Goal: Find specific fact: Find specific fact

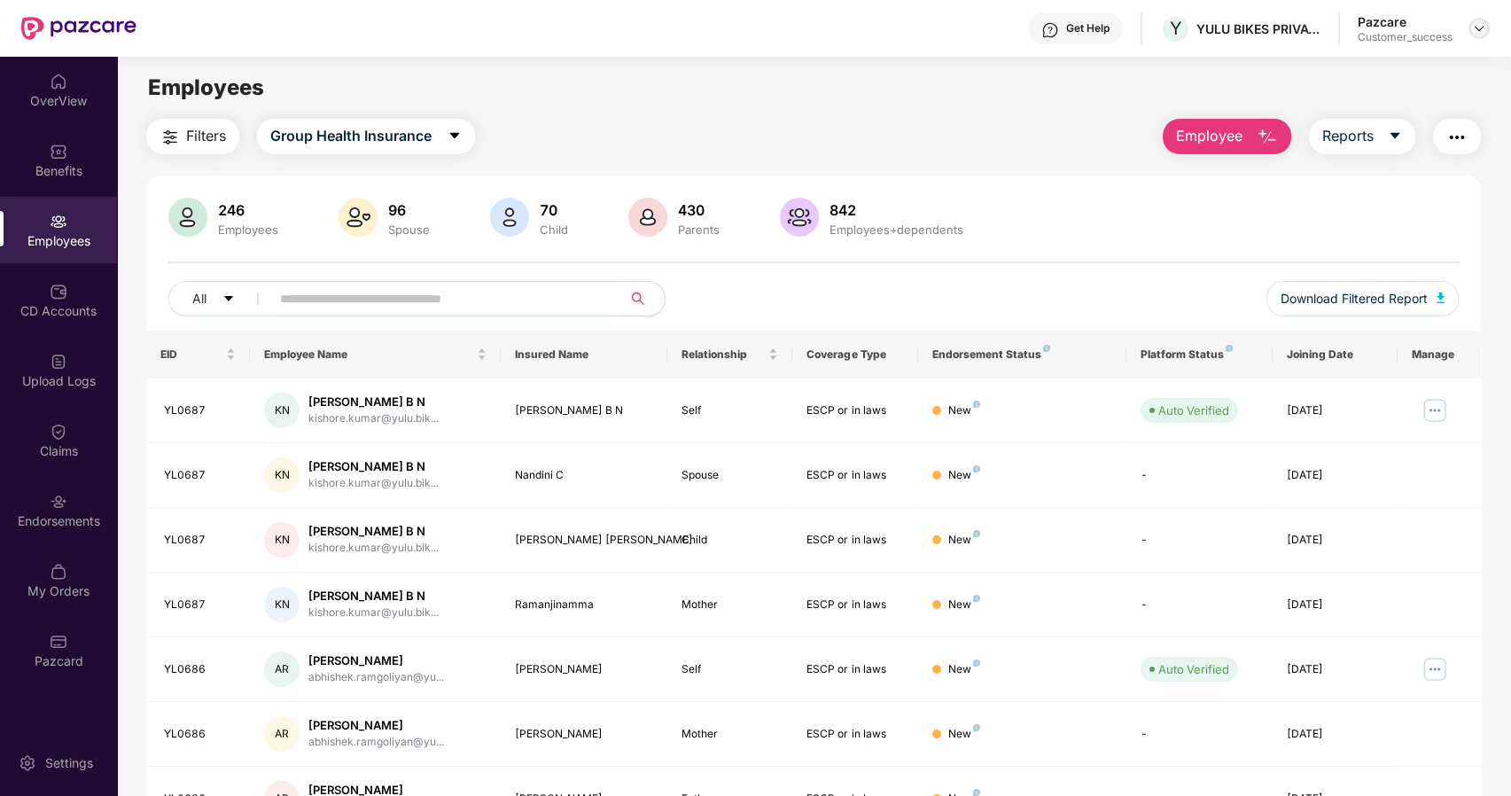
click at [1479, 30] on img at bounding box center [1479, 28] width 14 height 14
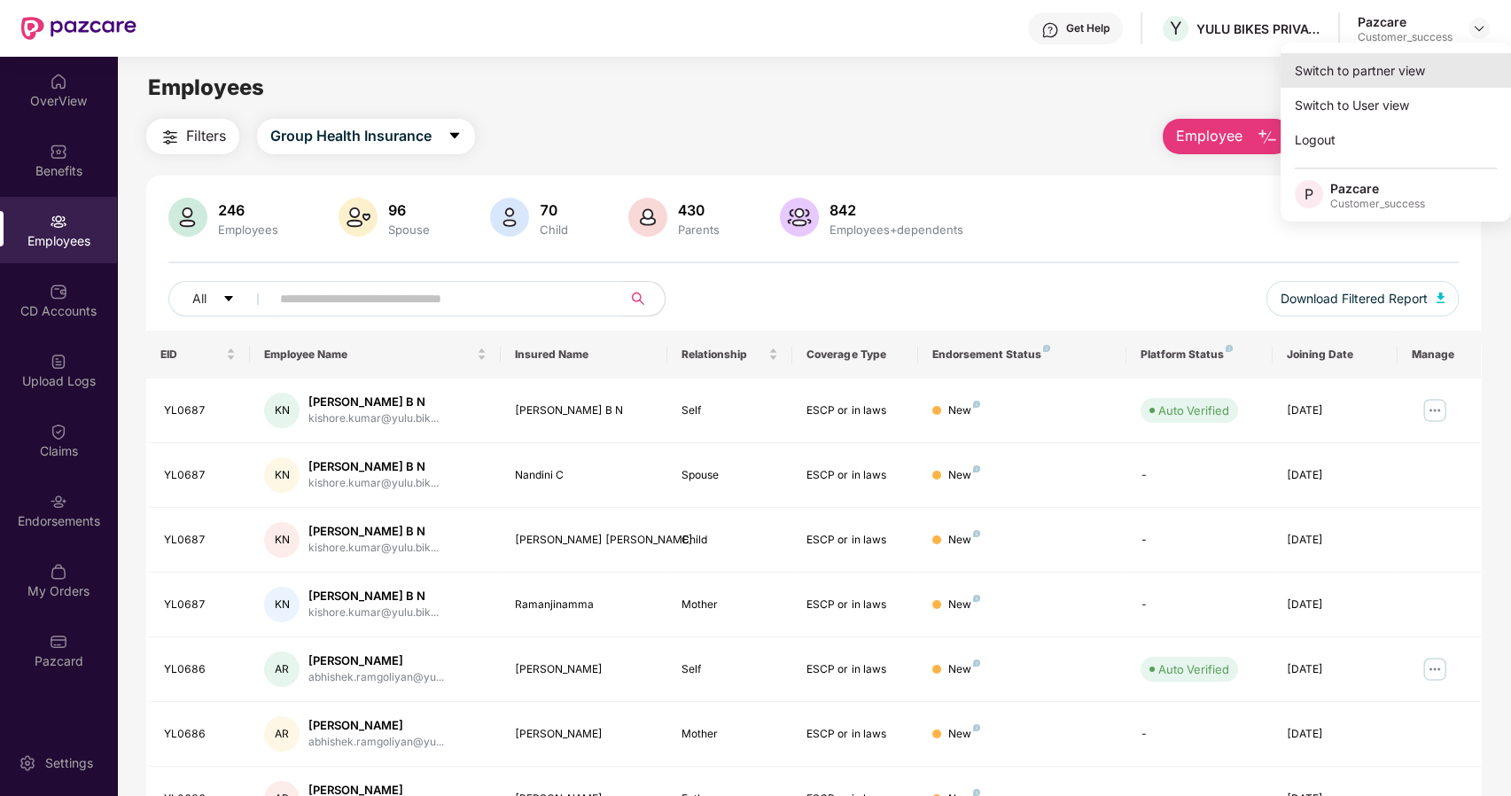
click at [1364, 70] on div "Switch to partner view" at bounding box center [1396, 70] width 230 height 35
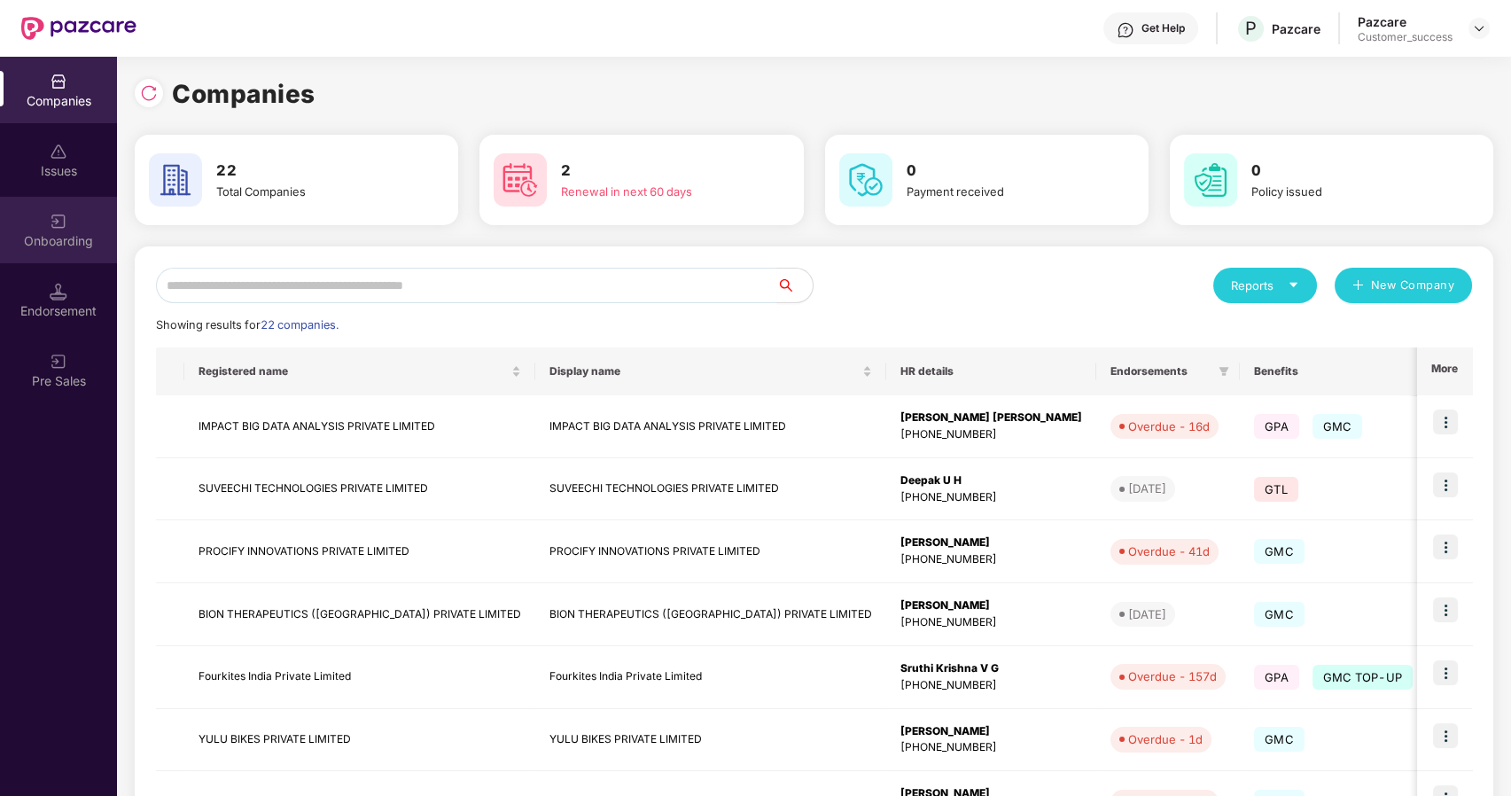
click at [78, 243] on div "Onboarding" at bounding box center [58, 241] width 117 height 18
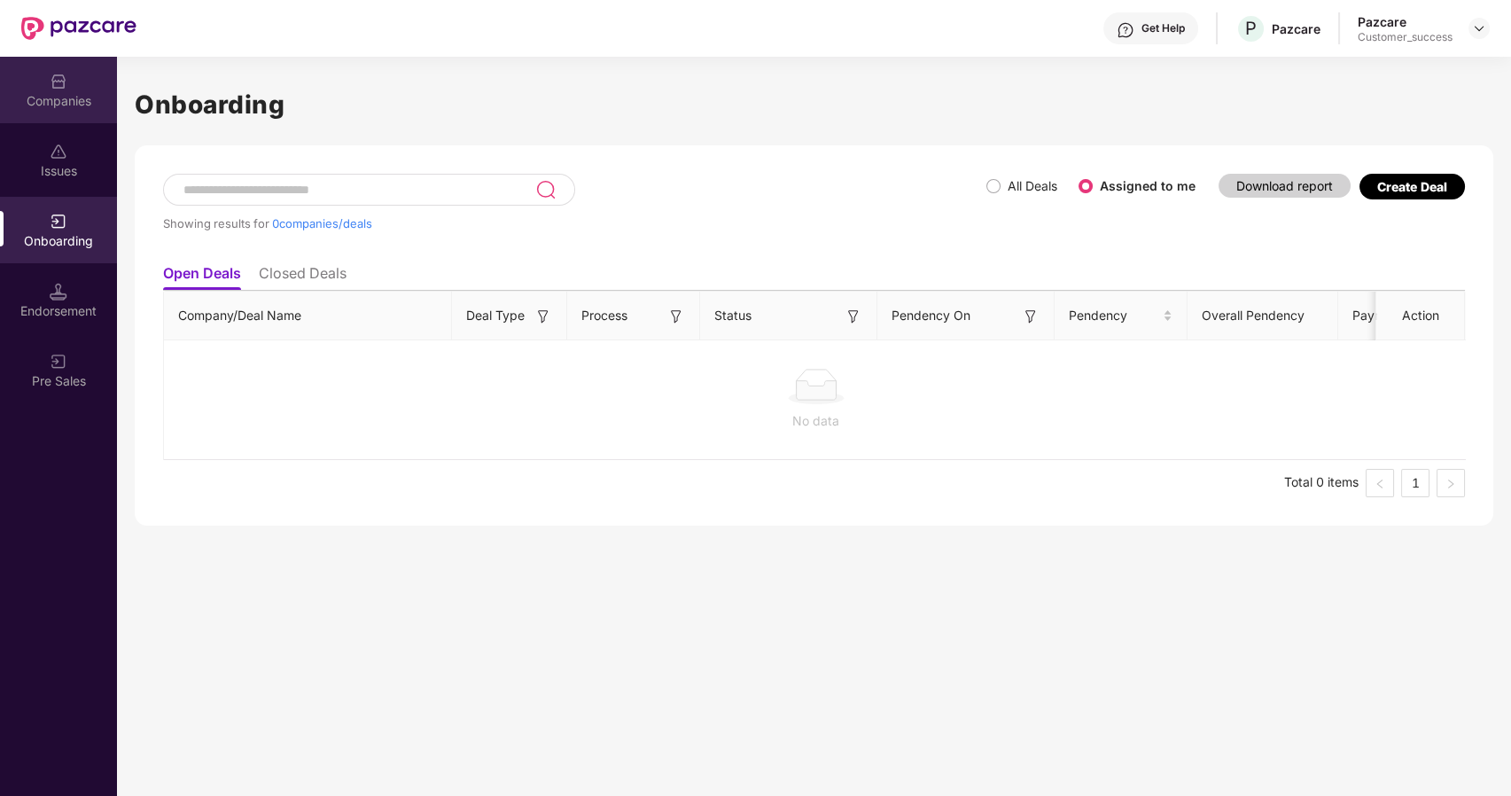
click at [51, 97] on div "Companies" at bounding box center [58, 101] width 117 height 18
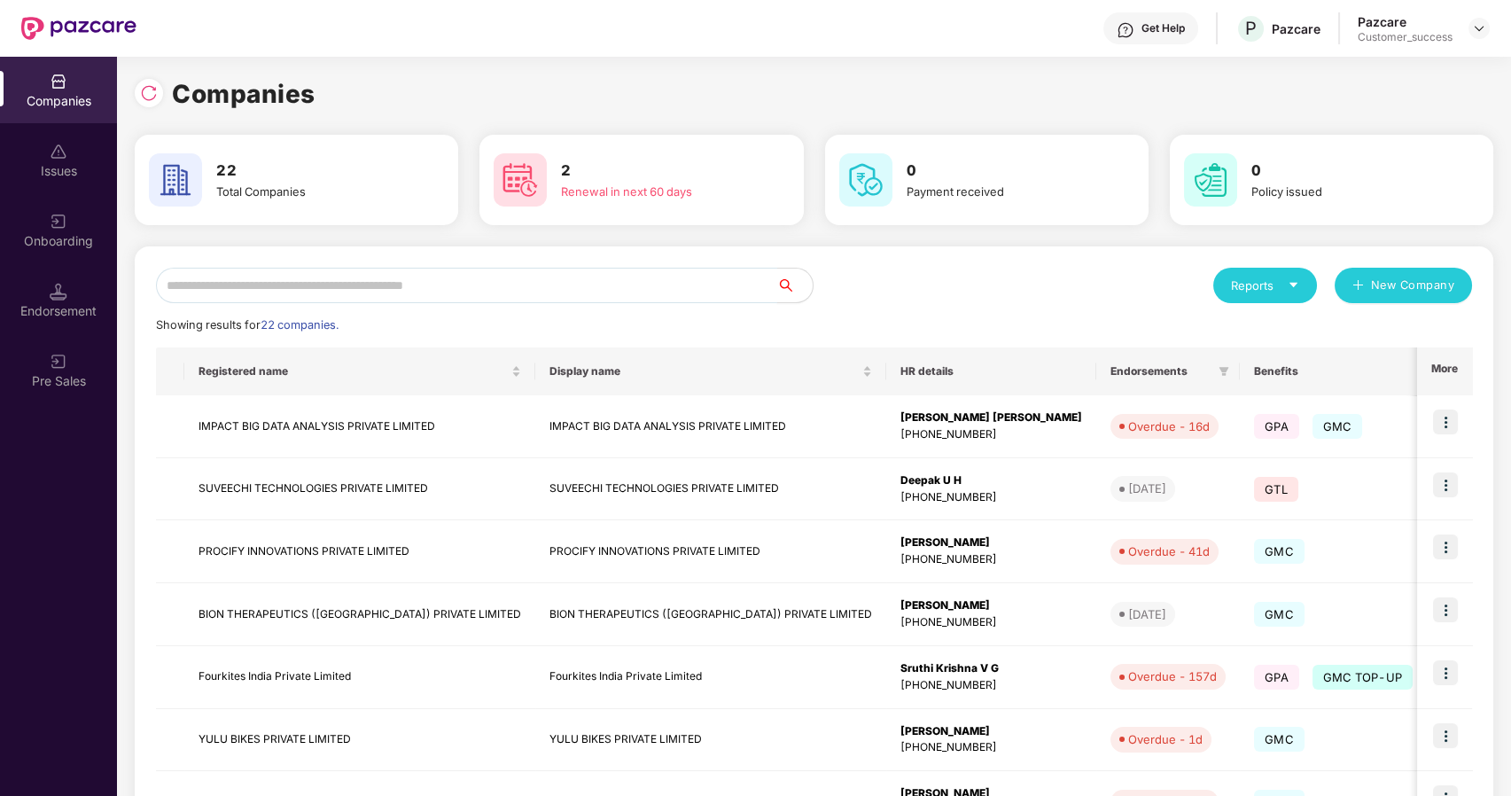
click at [201, 285] on input "text" at bounding box center [466, 285] width 621 height 35
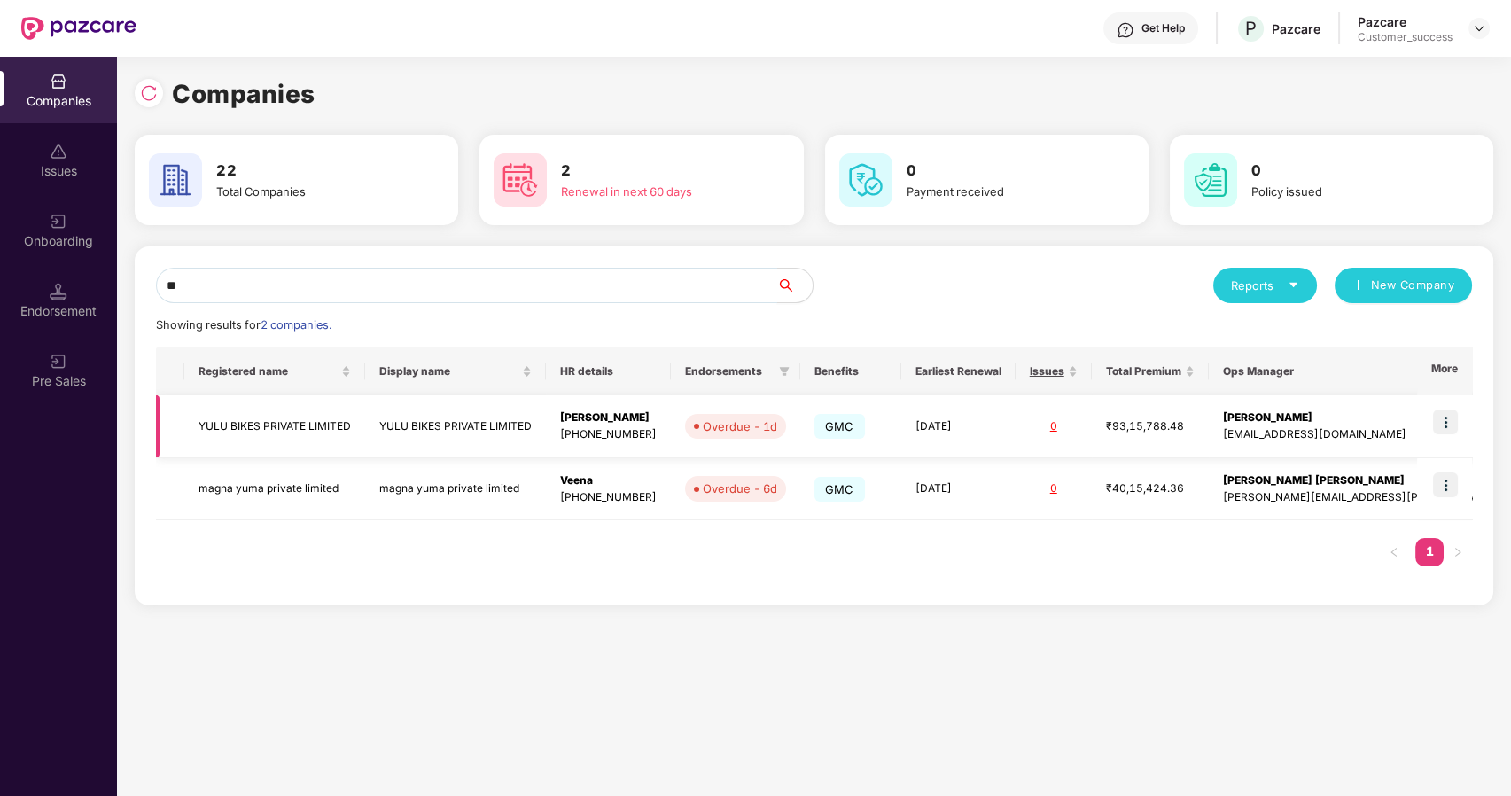
type input "**"
click at [255, 420] on td "YULU BIKES PRIVATE LIMITED" at bounding box center [274, 426] width 181 height 63
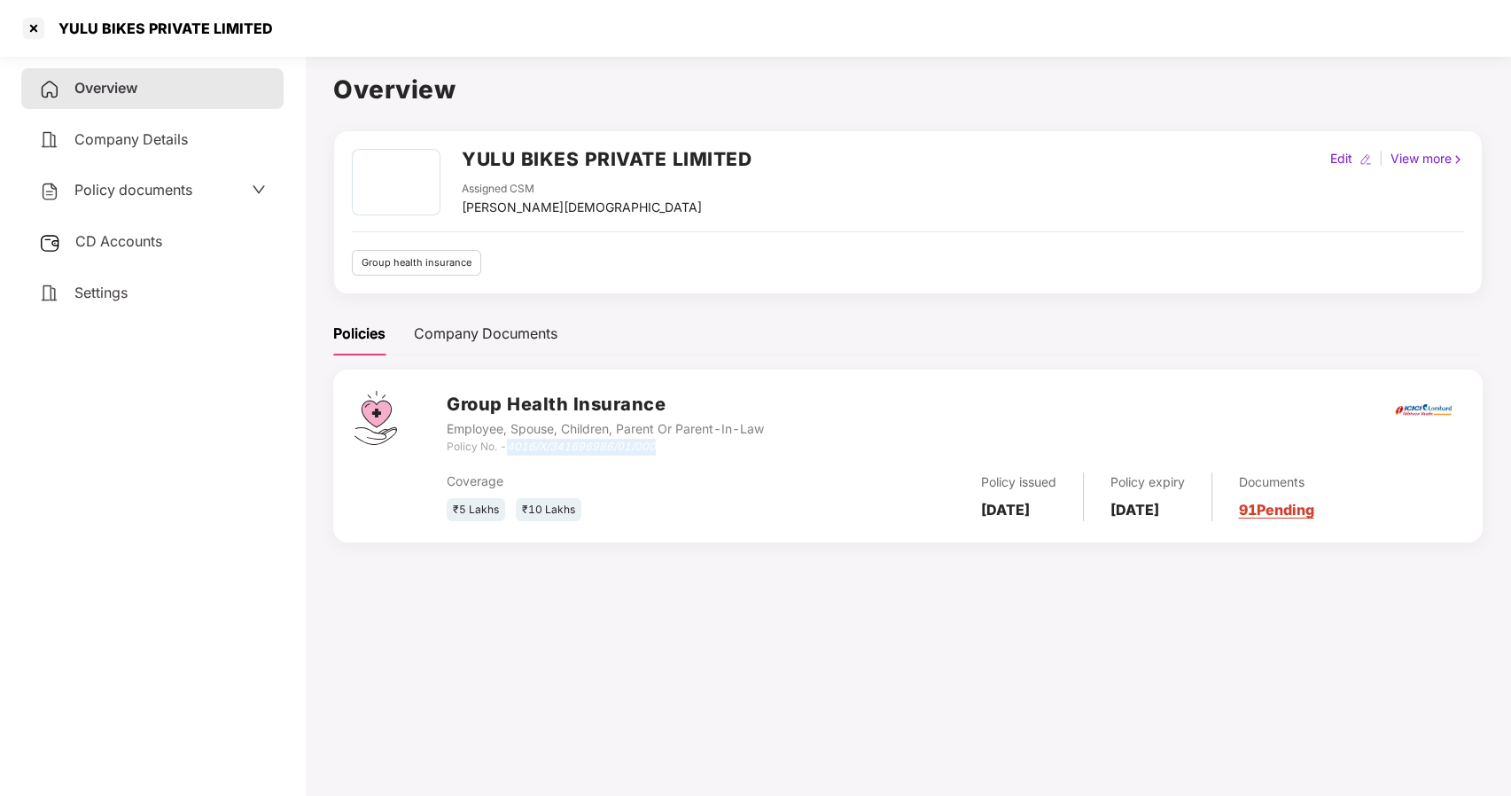
drag, startPoint x: 667, startPoint y: 448, endPoint x: 511, endPoint y: 445, distance: 156.0
click at [511, 445] on div "Policy No. - 4016/X/341696986/01/000" at bounding box center [605, 447] width 317 height 17
copy icon "4016/X/341696986/01/000"
